Goal: Task Accomplishment & Management: Complete application form

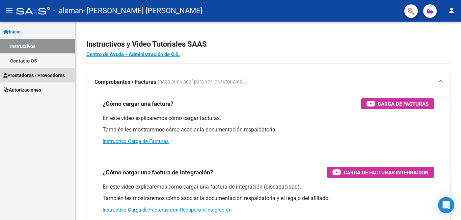
click at [44, 72] on span "Prestadores / Proveedores" at bounding box center [33, 75] width 61 height 7
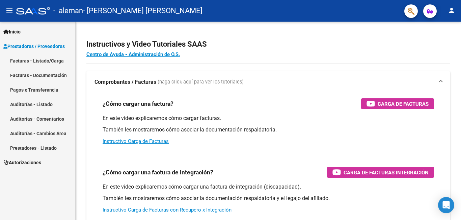
click at [54, 63] on link "Facturas - Listado/Carga" at bounding box center [37, 60] width 75 height 15
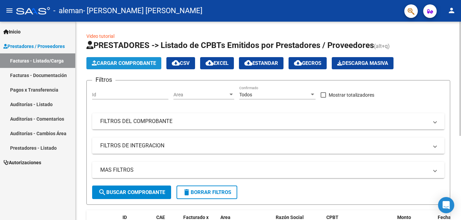
click at [132, 63] on span "Cargar Comprobante" at bounding box center [124, 63] width 64 height 6
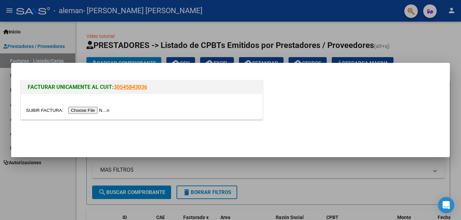
click at [106, 109] on input "file" at bounding box center [68, 110] width 85 height 7
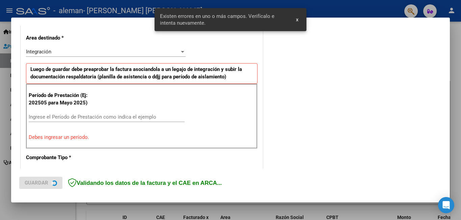
scroll to position [164, 0]
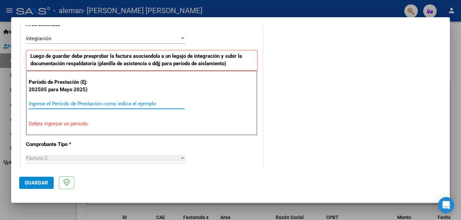
click at [70, 103] on input "Ingrese el Período de Prestación como indica el ejemplo" at bounding box center [107, 104] width 156 height 6
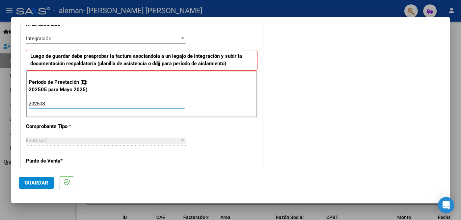
type input "202508"
click at [76, 140] on div "Factura C" at bounding box center [102, 140] width 153 height 6
click at [54, 145] on div "Factura C Seleccionar Tipo" at bounding box center [106, 140] width 160 height 10
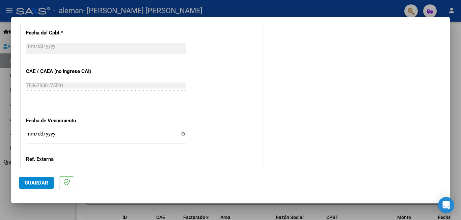
scroll to position [450, 0]
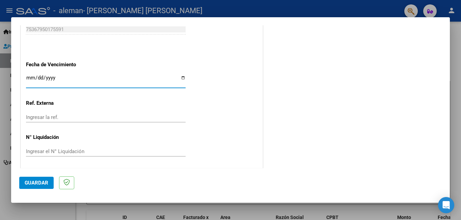
click at [32, 79] on input "Ingresar la fecha" at bounding box center [106, 80] width 160 height 11
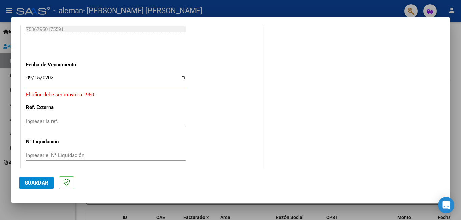
type input "[DATE]"
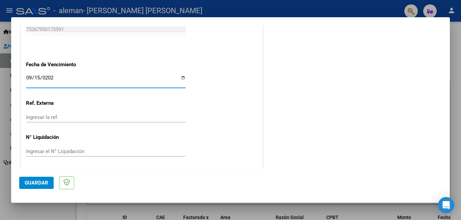
scroll to position [451, 0]
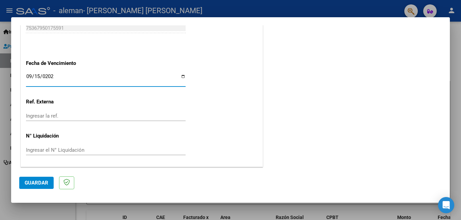
click at [33, 183] on span "Guardar" at bounding box center [37, 182] width 24 height 6
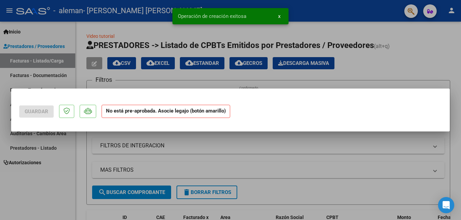
scroll to position [0, 0]
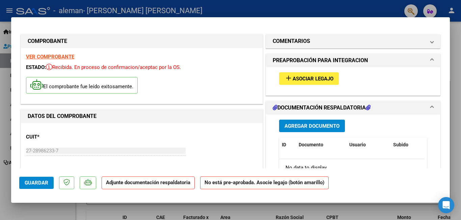
click at [319, 124] on span "Agregar Documento" at bounding box center [311, 126] width 55 height 6
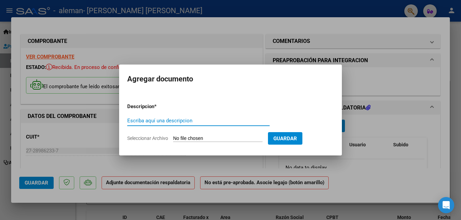
click at [177, 119] on input "Escriba aquí una descripcion" at bounding box center [198, 120] width 142 height 6
click at [199, 135] on input "Seleccionar Archivo" at bounding box center [217, 138] width 89 height 6
click at [200, 138] on input "Seleccionar Archivo" at bounding box center [217, 138] width 89 height 6
type input "C:\fakepath\WhatsApp Image [DATE] 7.30.32 PM.jpeg"
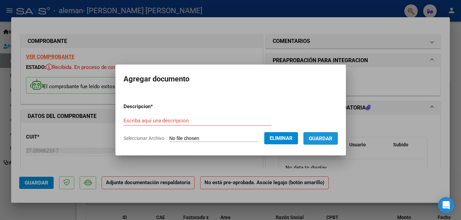
click at [324, 137] on span "Guardar" at bounding box center [321, 138] width 24 height 6
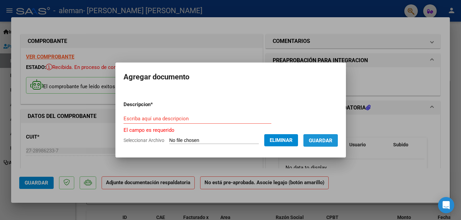
click at [326, 140] on span "Guardar" at bounding box center [321, 140] width 24 height 6
click at [162, 117] on input "Escriba aquí una descripcion" at bounding box center [197, 118] width 148 height 6
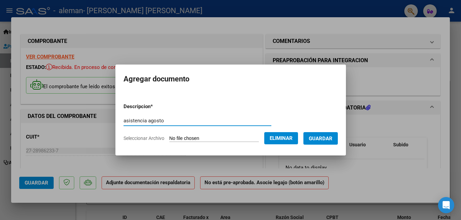
type input "asistencia agosto"
click at [328, 136] on span "Guardar" at bounding box center [321, 138] width 24 height 6
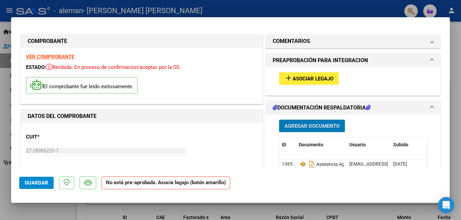
click at [40, 180] on span "Guardar" at bounding box center [37, 182] width 24 height 6
click at [35, 182] on span "Guardar" at bounding box center [37, 182] width 24 height 6
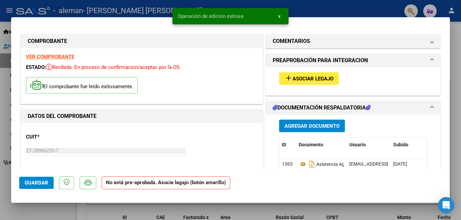
click at [324, 3] on div at bounding box center [230, 110] width 461 height 220
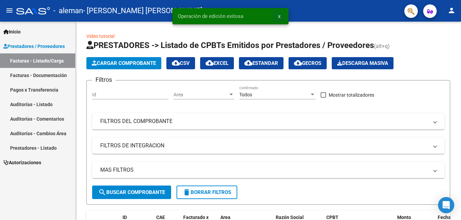
click at [280, 18] on span "x" at bounding box center [279, 16] width 2 height 6
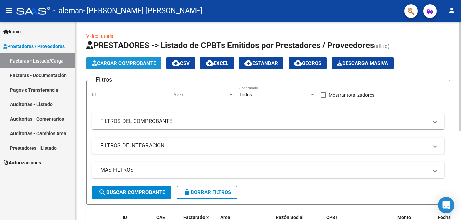
click at [115, 61] on span "Cargar Comprobante" at bounding box center [124, 63] width 64 height 6
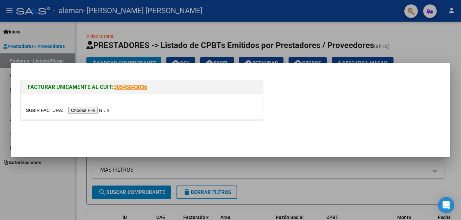
click at [95, 110] on input "file" at bounding box center [68, 110] width 85 height 7
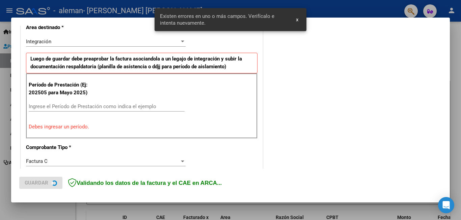
scroll to position [151, 0]
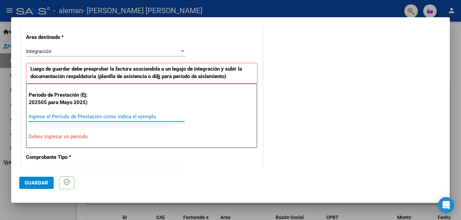
click at [58, 117] on input "Ingrese el Período de Prestación como indica el ejemplo" at bounding box center [107, 116] width 156 height 6
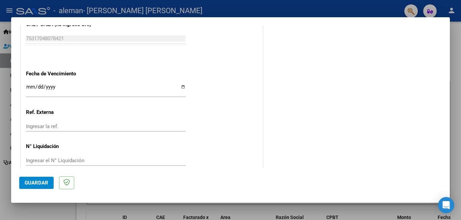
scroll to position [451, 0]
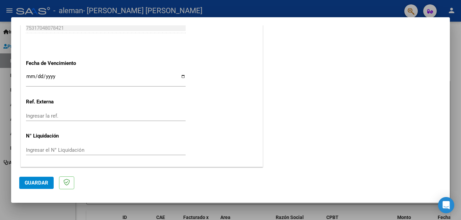
type input "202507"
click at [30, 74] on input "Ingresar la fecha" at bounding box center [106, 79] width 160 height 11
type input "0008-01-15"
click at [34, 74] on input "Ingresar la fecha" at bounding box center [106, 79] width 160 height 11
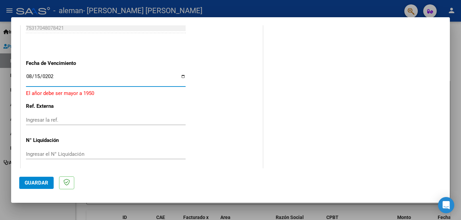
type input "[DATE]"
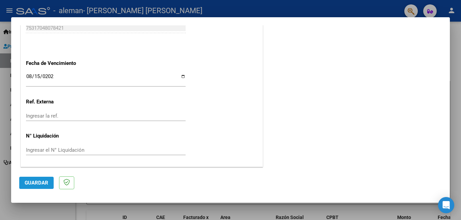
click at [39, 181] on span "Guardar" at bounding box center [37, 182] width 24 height 6
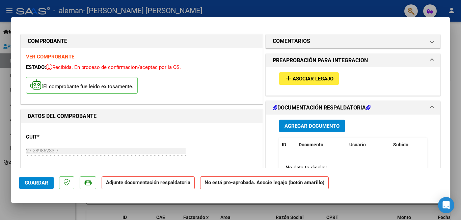
click at [309, 124] on span "Agregar Documento" at bounding box center [311, 126] width 55 height 6
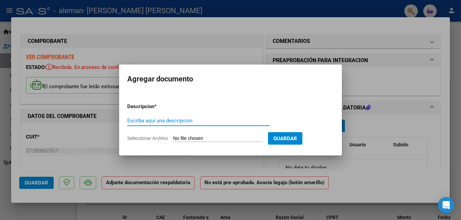
click at [209, 139] on input "Seleccionar Archivo" at bounding box center [217, 138] width 89 height 6
click at [229, 138] on input "Seleccionar Archivo" at bounding box center [217, 138] width 89 height 6
type input "C:\fakepath\WhatsApp Image [DATE] 7.35.09 PM.jpeg"
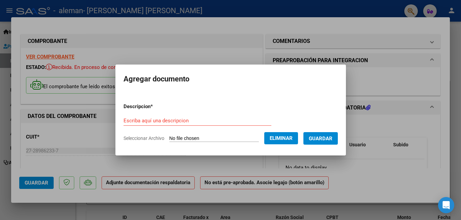
click at [155, 118] on input "Escriba aquí una descripcion" at bounding box center [197, 120] width 148 height 6
type input "asistencia"
click at [332, 138] on span "Guardar" at bounding box center [321, 138] width 24 height 6
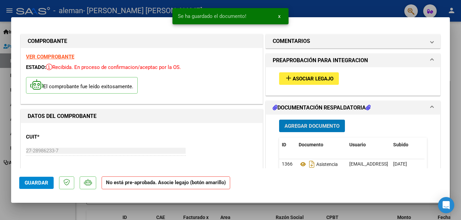
click at [40, 183] on span "Guardar" at bounding box center [37, 182] width 24 height 6
click at [346, 7] on div at bounding box center [230, 110] width 461 height 220
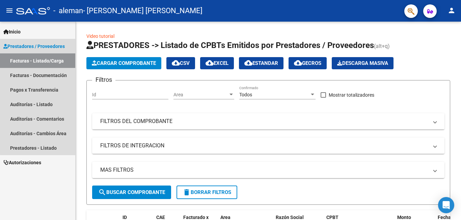
click at [47, 45] on span "Prestadores / Proveedores" at bounding box center [33, 46] width 61 height 7
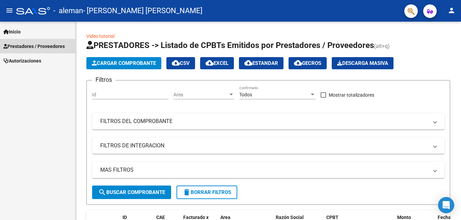
click at [46, 50] on span "Prestadores / Proveedores" at bounding box center [33, 46] width 61 height 7
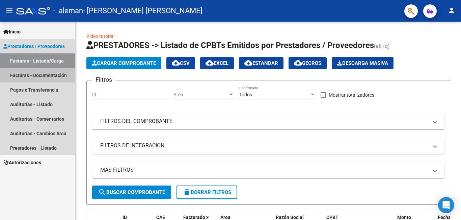
click at [58, 79] on link "Facturas - Documentación" at bounding box center [37, 75] width 75 height 15
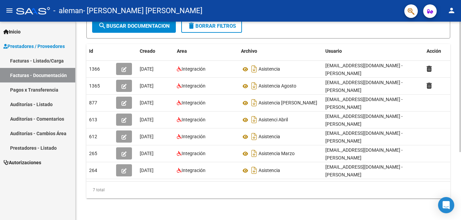
scroll to position [26, 0]
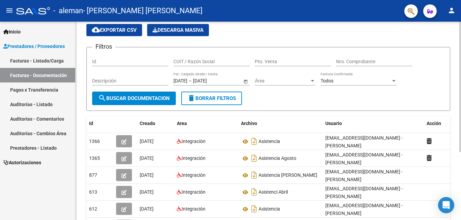
click at [441, 111] on div "PRESTADORES -> Comprobantes - Documentación Respaldatoria cloud_download Export…" at bounding box center [269, 144] width 387 height 296
